Goal: Information Seeking & Learning: Learn about a topic

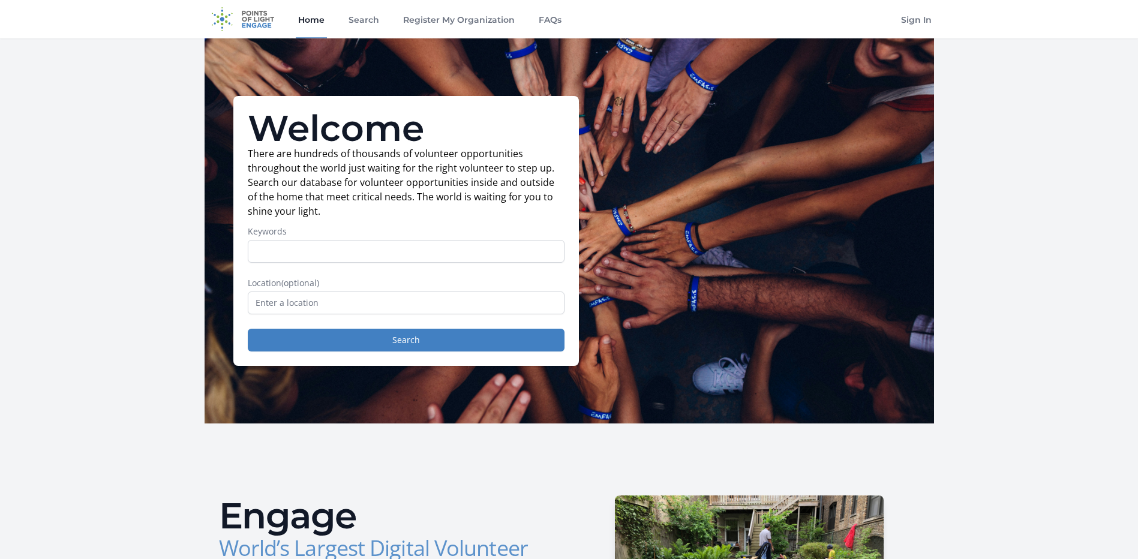
click at [351, 238] on div "Keywords" at bounding box center [406, 243] width 317 height 37
click at [321, 252] on input "Keywords" at bounding box center [406, 251] width 317 height 23
type input "virtual"
click at [384, 296] on input "text" at bounding box center [406, 302] width 317 height 23
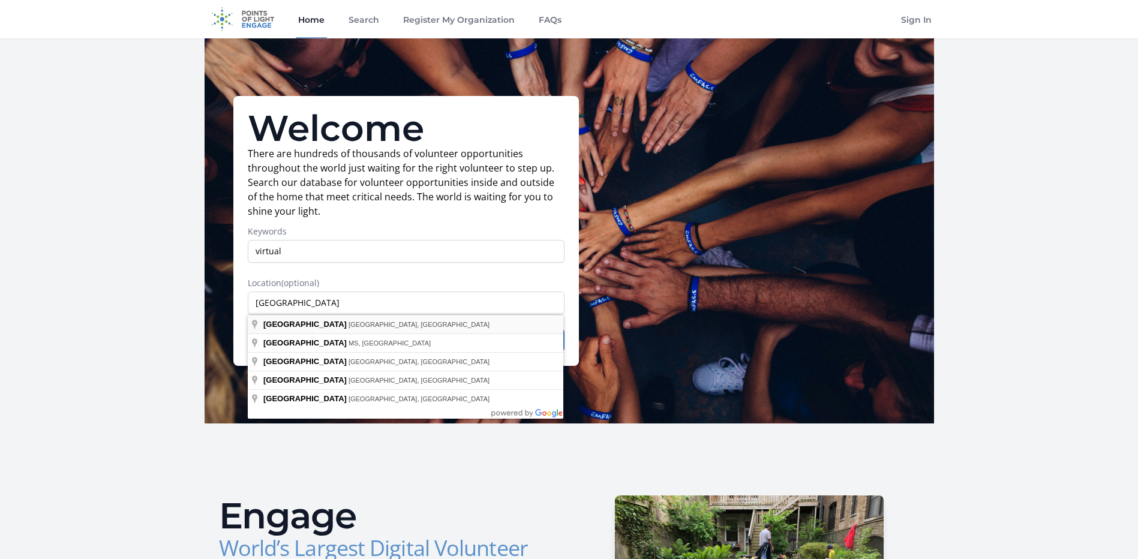
type input "[GEOGRAPHIC_DATA], [GEOGRAPHIC_DATA], [GEOGRAPHIC_DATA]"
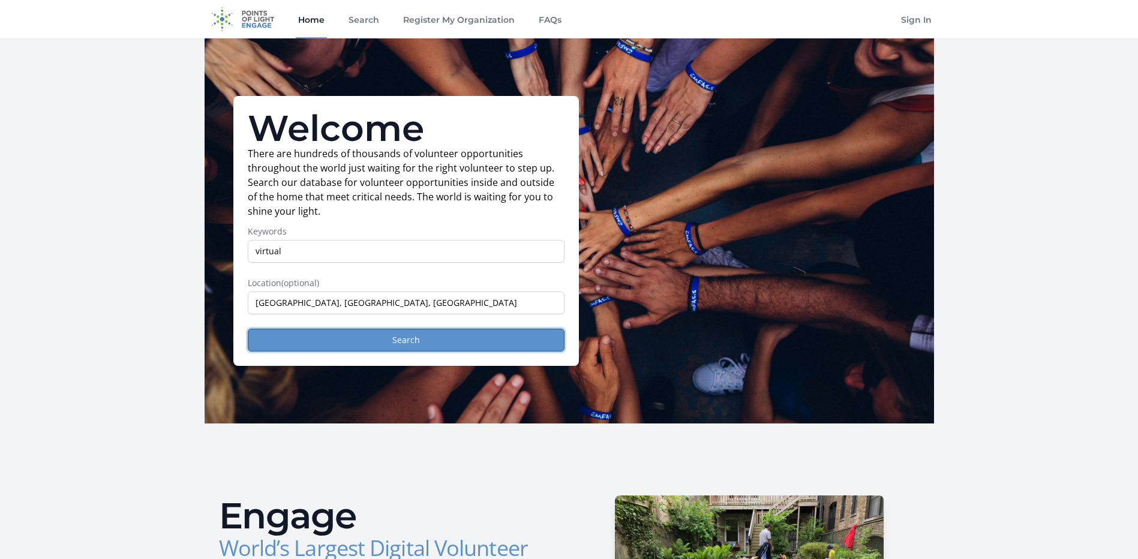
click at [410, 338] on button "Search" at bounding box center [406, 340] width 317 height 23
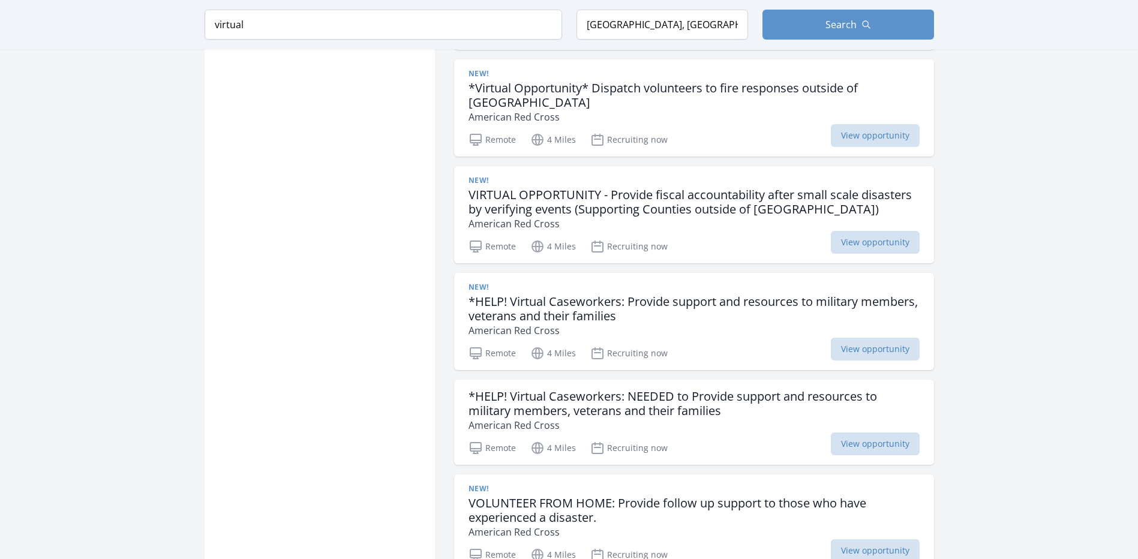
scroll to position [1499, 0]
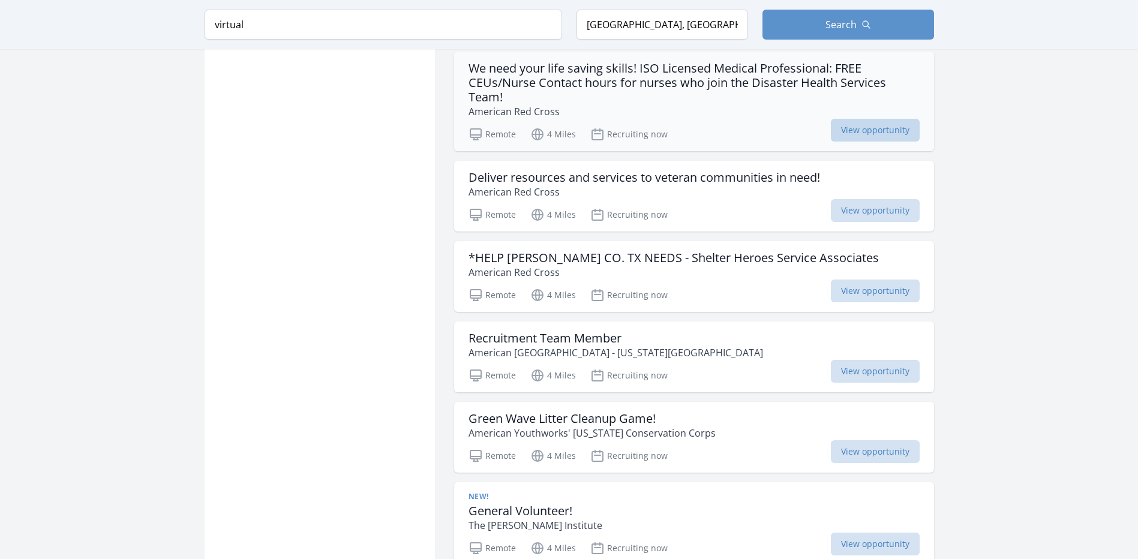
scroll to position [2519, 0]
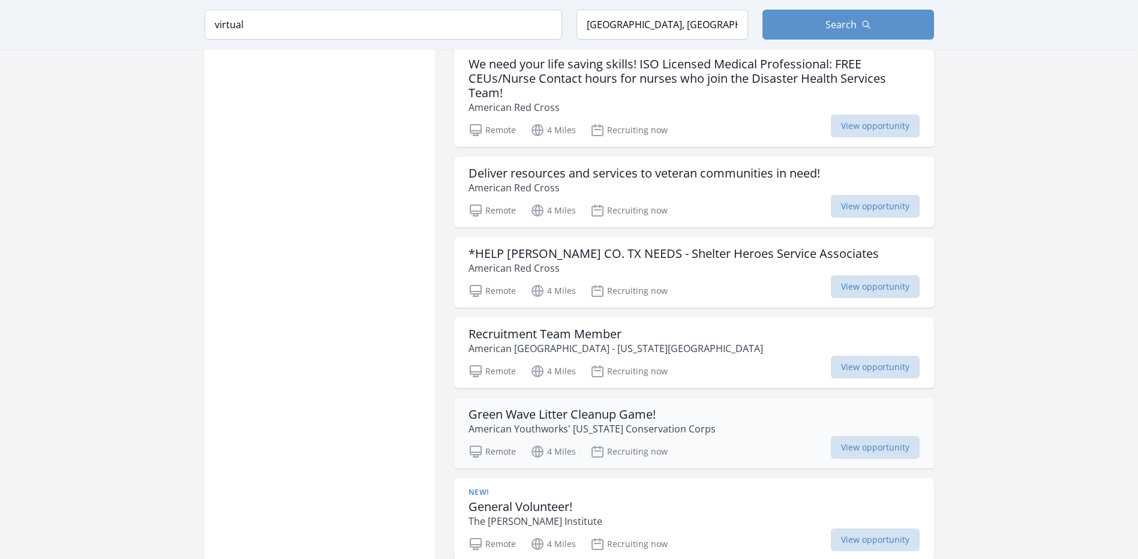
click at [544, 407] on h3 "Green Wave Litter Cleanup Game!" at bounding box center [591, 414] width 247 height 14
